Goal: Information Seeking & Learning: Learn about a topic

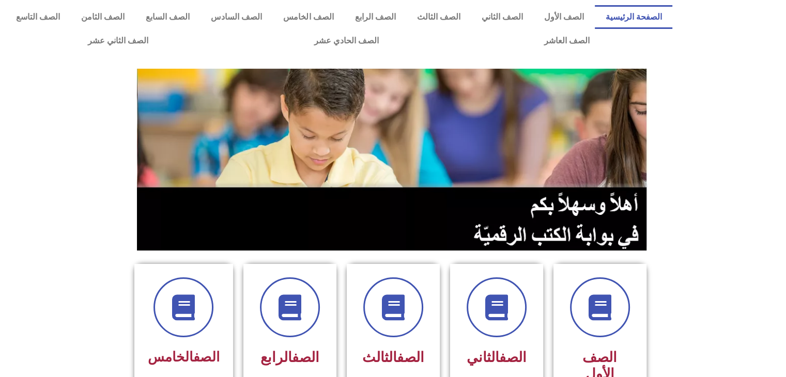
scroll to position [330, 0]
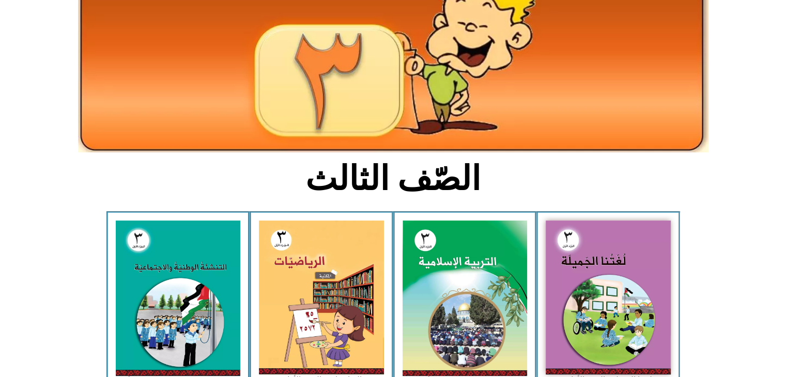
scroll to position [56, 0]
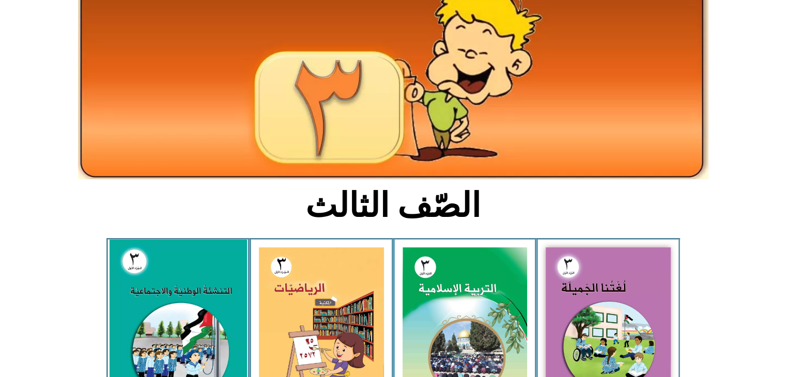
click at [145, 298] on img at bounding box center [178, 325] width 138 height 171
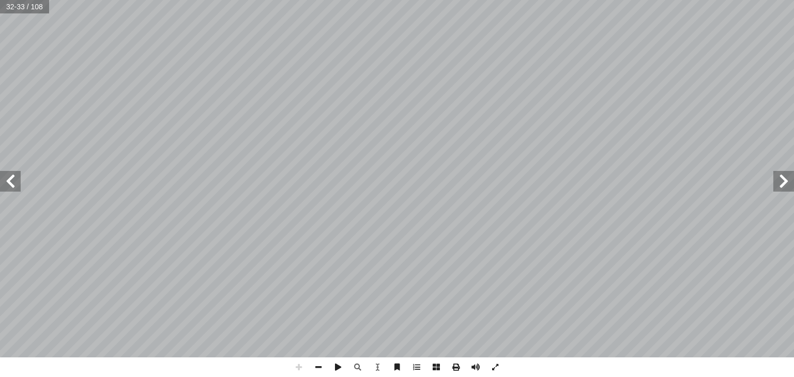
click at [434, 317] on div "٢٨ ماكن في أ ل� � ة وجود هذه ّ همي أ ج � ِ ت ْ ن َ ت ْ س َ - ن لقدس. � مدينة َ …" at bounding box center [397, 188] width 794 height 377
